Goal: Task Accomplishment & Management: Use online tool/utility

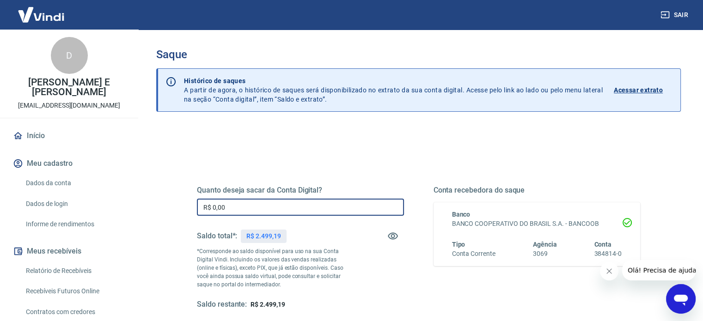
click at [283, 209] on input "R$ 0,00" at bounding box center [300, 207] width 207 height 17
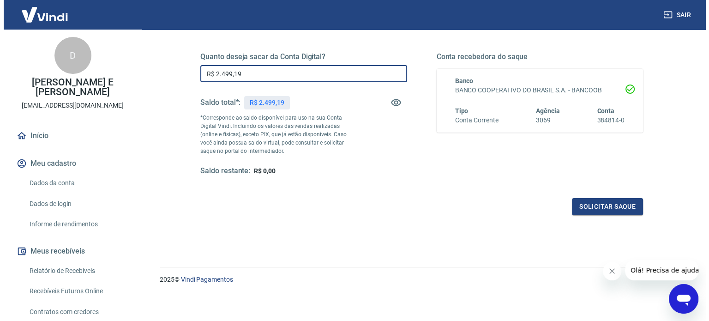
scroll to position [135, 0]
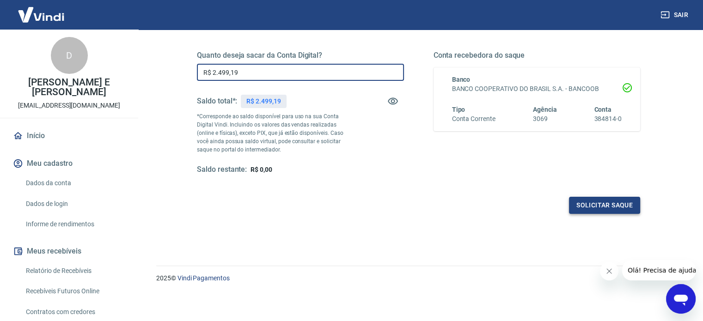
type input "R$ 2.499,19"
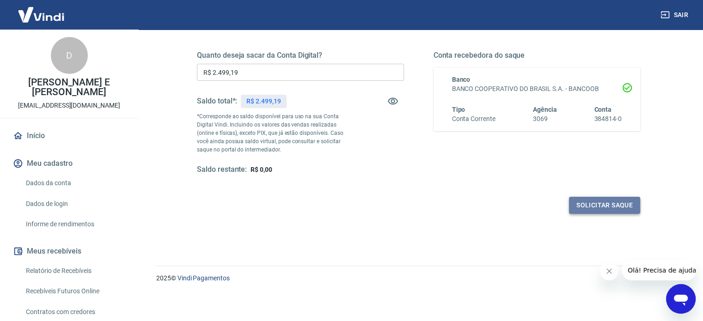
click at [603, 200] on button "Solicitar saque" at bounding box center [604, 205] width 71 height 17
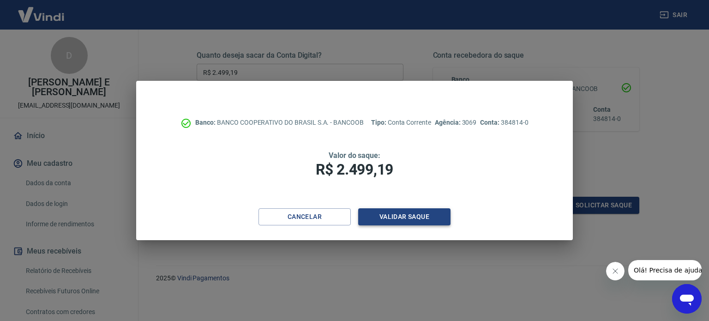
click at [412, 214] on button "Validar saque" at bounding box center [404, 216] width 92 height 17
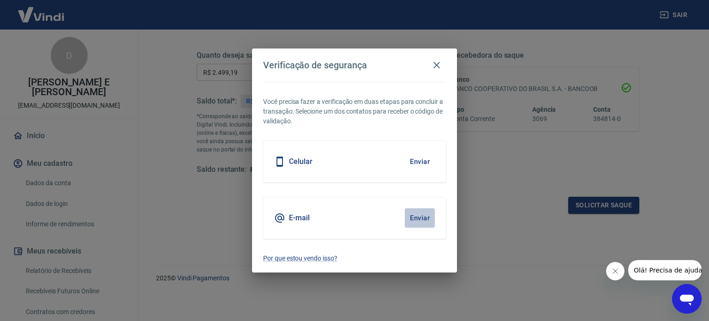
click at [415, 217] on button "Enviar" at bounding box center [420, 217] width 30 height 19
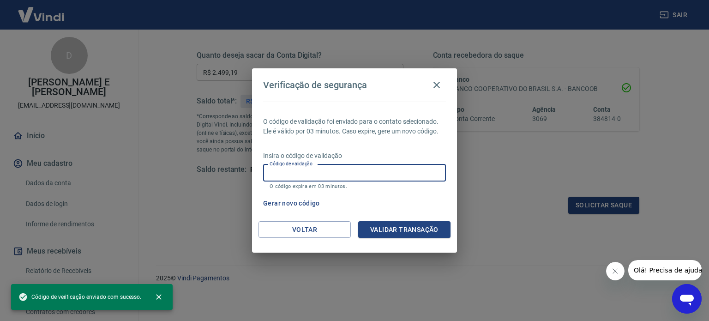
click at [332, 176] on input "Código de validação" at bounding box center [354, 172] width 183 height 17
paste input "440071"
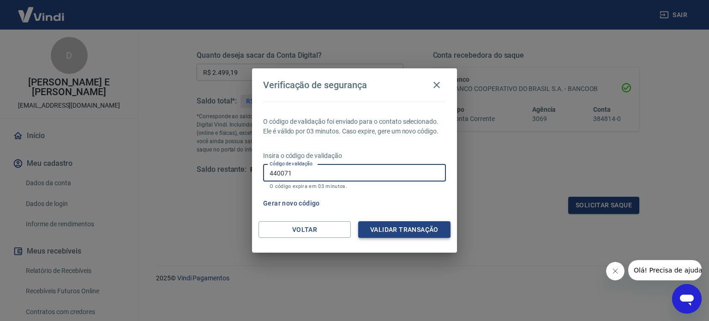
type input "440071"
click at [406, 234] on button "Validar transação" at bounding box center [404, 229] width 92 height 17
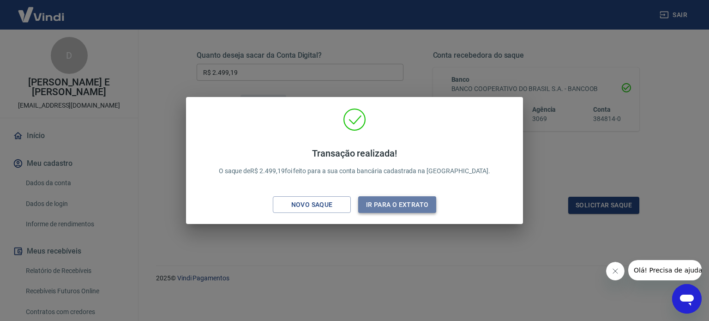
click at [412, 206] on button "Ir para o extrato" at bounding box center [397, 204] width 78 height 17
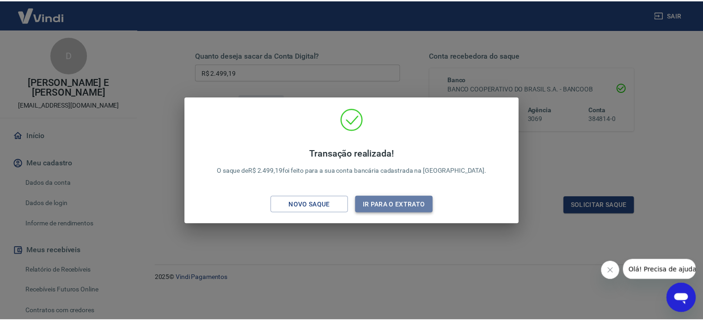
scroll to position [136, 0]
